Goal: Task Accomplishment & Management: Manage account settings

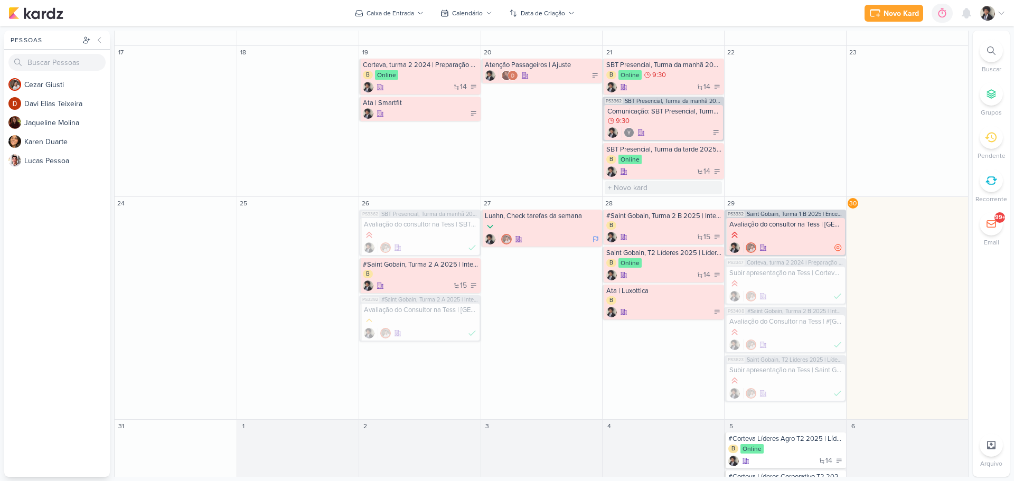
scroll to position [523, 0]
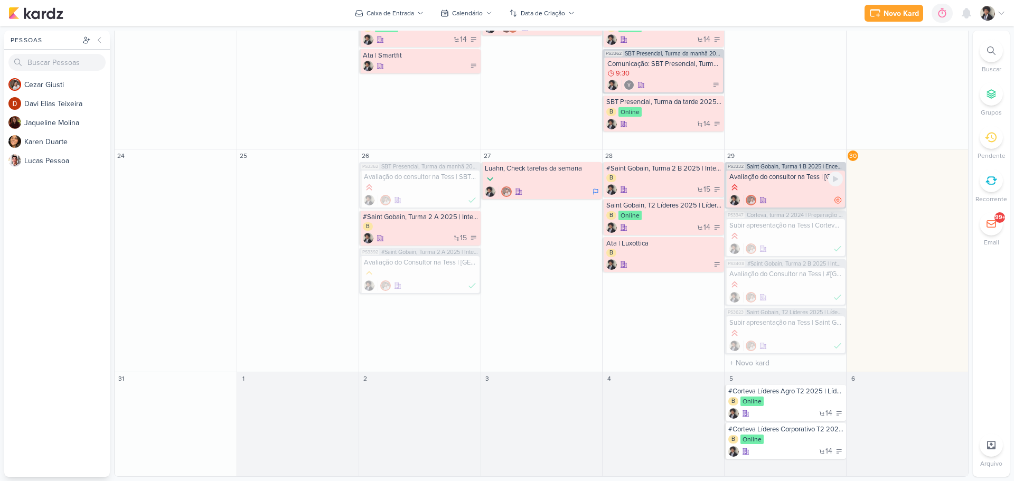
click at [797, 187] on div at bounding box center [785, 188] width 113 height 12
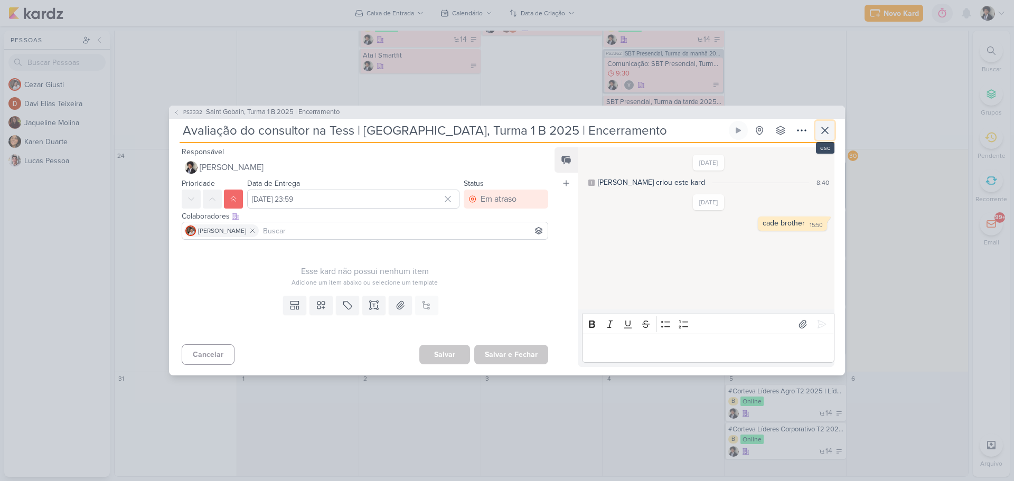
click at [825, 127] on icon at bounding box center [824, 130] width 13 height 13
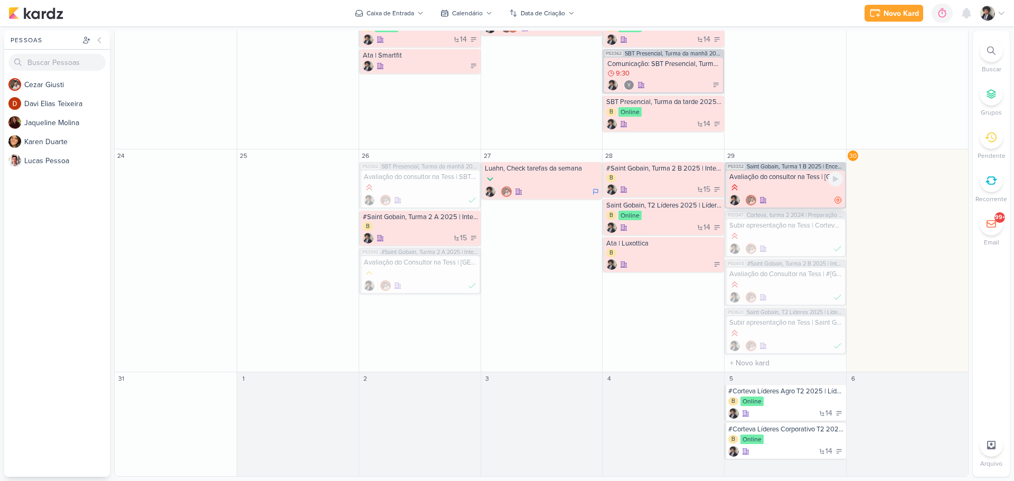
click at [799, 200] on div at bounding box center [785, 200] width 113 height 11
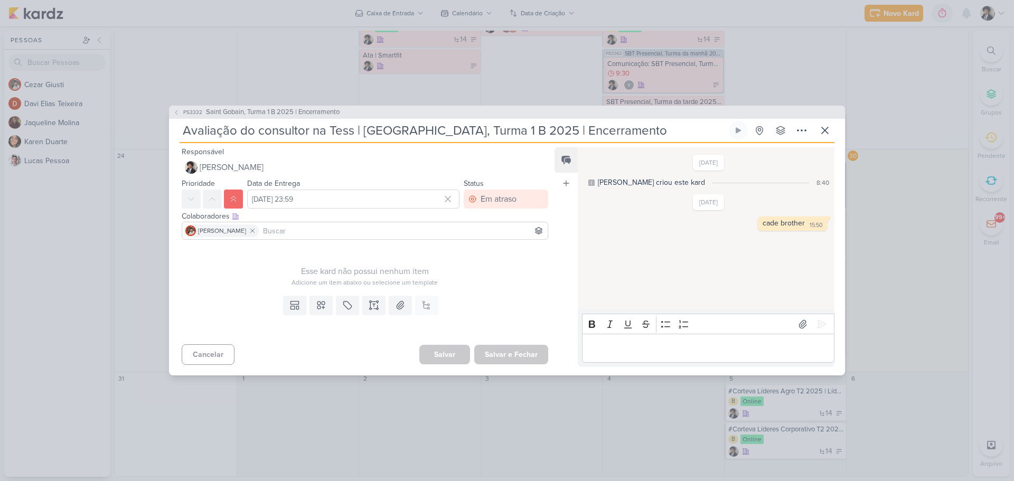
click at [323, 209] on div "Colaboradores Este kard pode ser visível a usuários da sua organização Este kar…" at bounding box center [360, 226] width 383 height 35
click at [326, 202] on input "[DATE] 23:59" at bounding box center [353, 199] width 212 height 19
click at [440, 224] on icon "button" at bounding box center [444, 224] width 13 height 13
click at [358, 254] on div "1" at bounding box center [363, 255] width 16 height 15
type input "[DATE] 23:59"
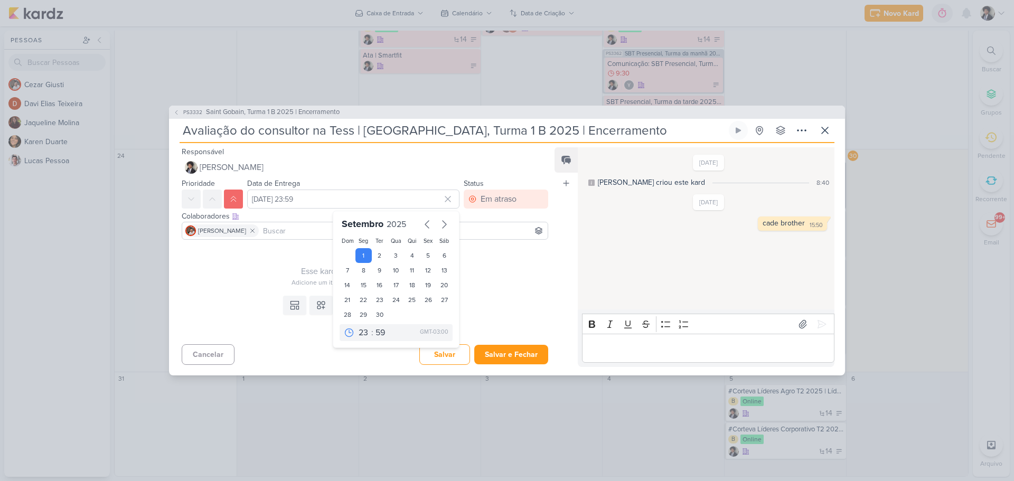
click at [495, 285] on div "Adicione um item abaixo ou selecione um template" at bounding box center [365, 283] width 366 height 10
click at [508, 357] on button "Salvar e Fechar" at bounding box center [511, 355] width 74 height 20
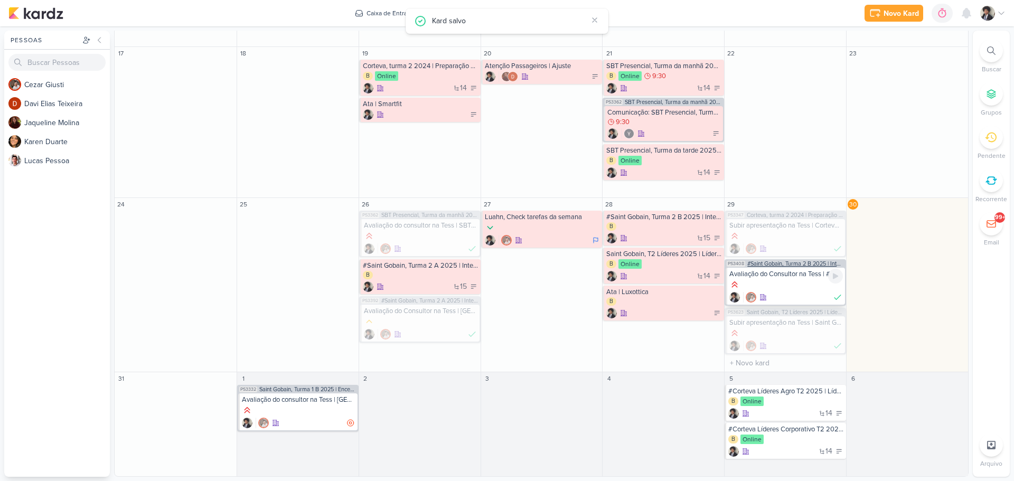
scroll to position [474, 0]
click at [779, 243] on div at bounding box center [785, 248] width 113 height 11
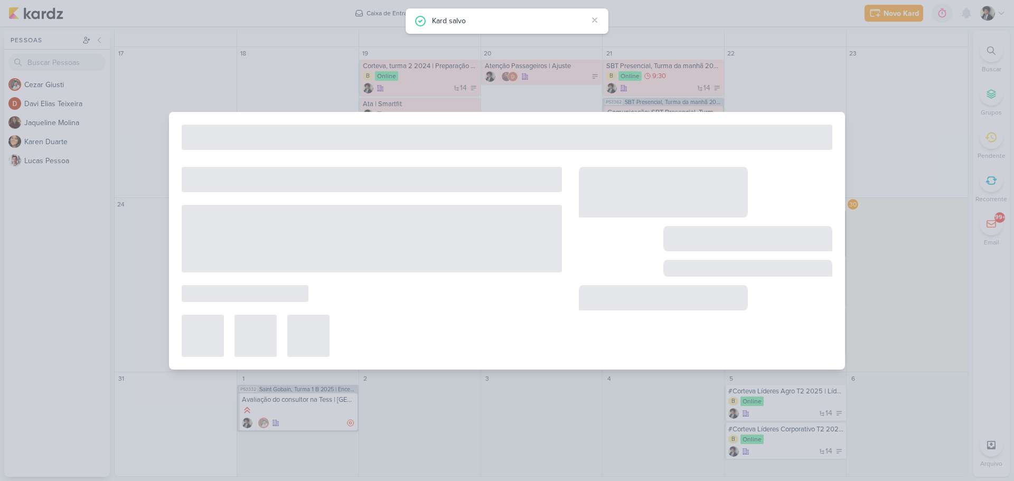
type input "Subir apresentação na Tess | Corteva, turma 2 2024 | Preparação para futuro pro…"
type input "[DATE] 23:59"
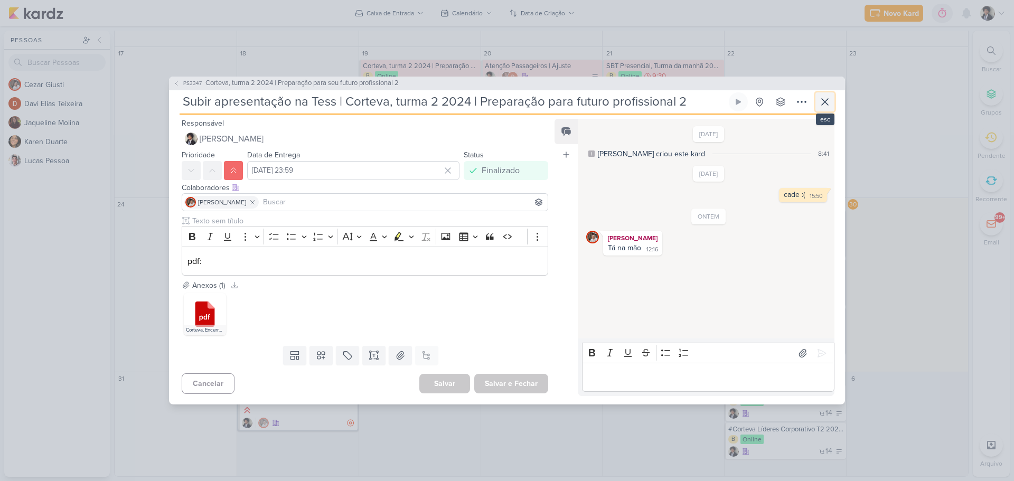
click at [822, 100] on icon at bounding box center [824, 102] width 6 height 6
